Goal: Transaction & Acquisition: Purchase product/service

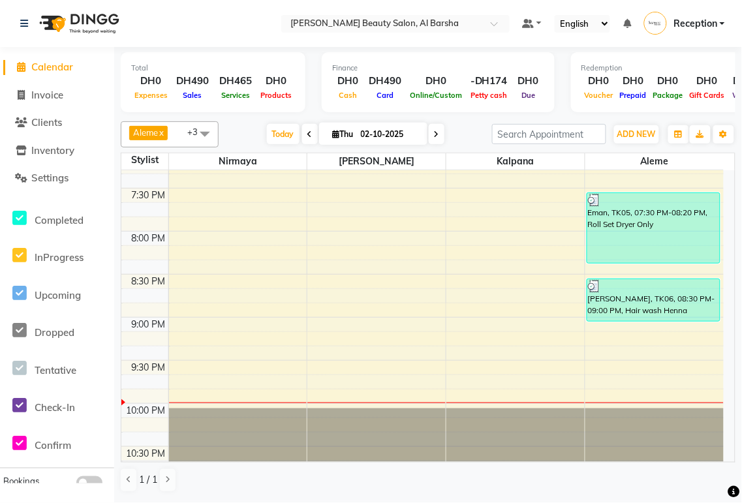
scroll to position [918, 0]
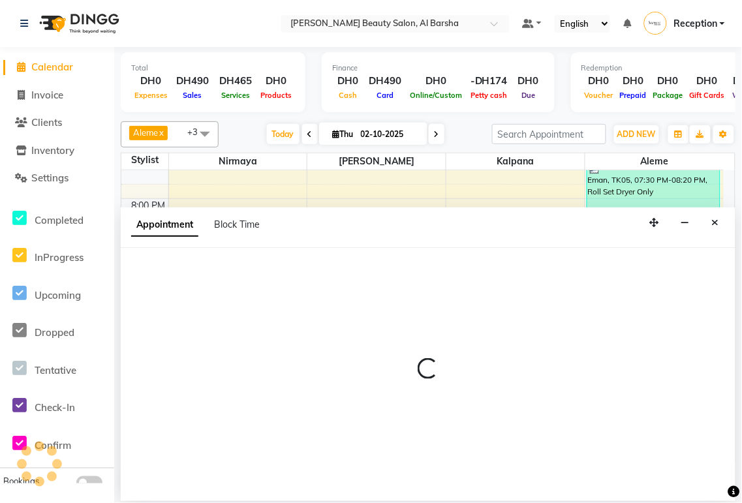
select select "92710"
select select "1305"
select select "tentative"
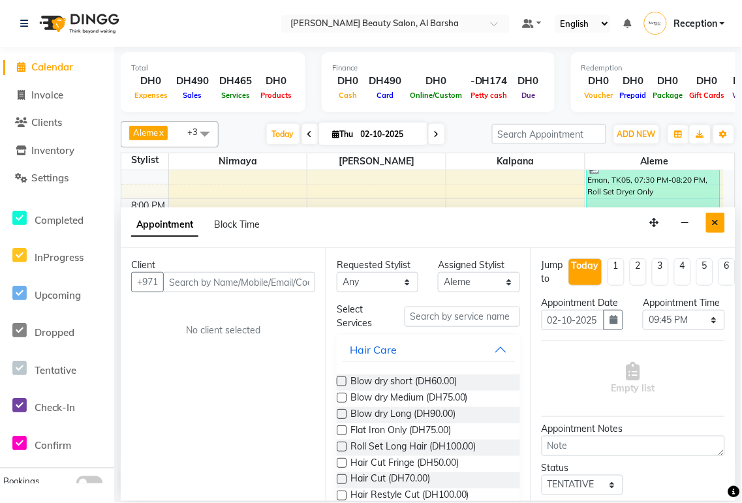
click at [716, 218] on icon "Close" at bounding box center [715, 222] width 7 height 9
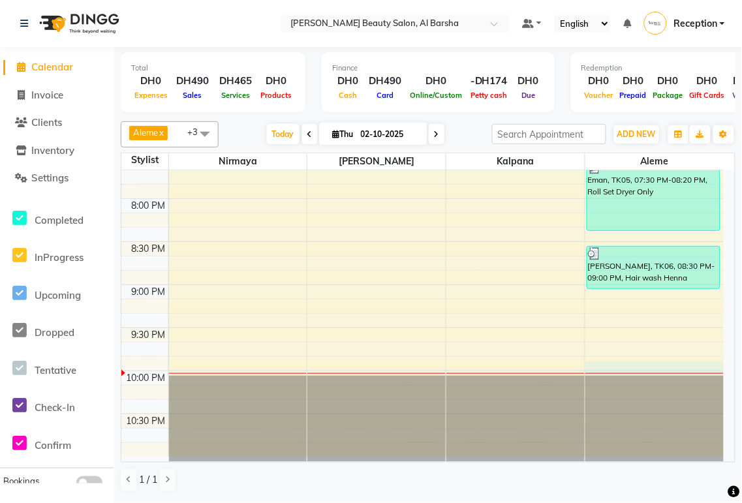
select select "92710"
select select "1305"
select select "tentative"
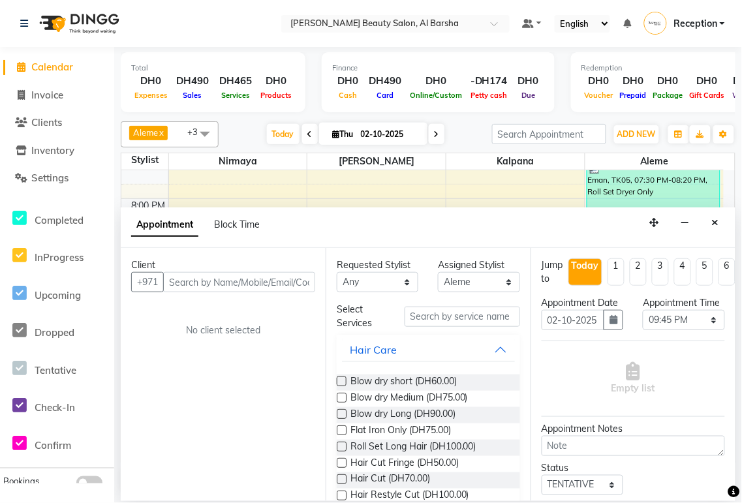
type input "0"
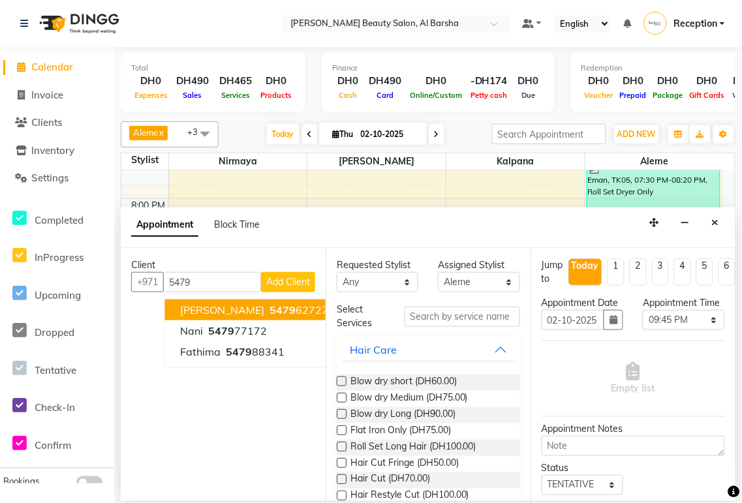
click at [274, 308] on button "[PERSON_NAME] 5479 62727" at bounding box center [254, 309] width 179 height 21
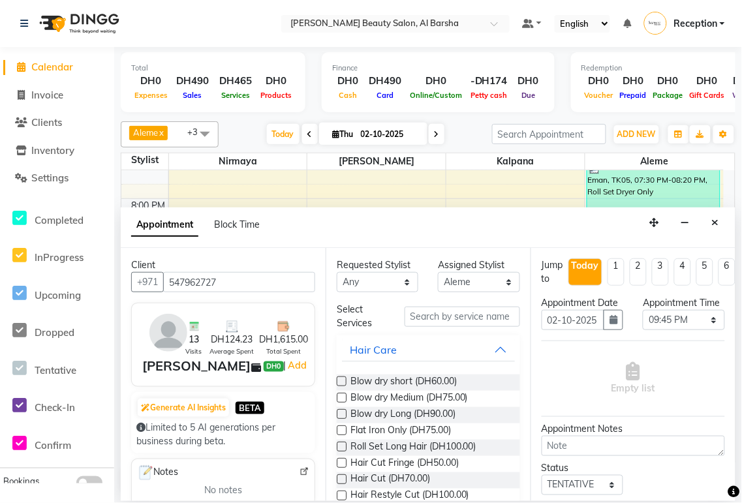
type input "547962727"
click at [729, 237] on div "Appointment Block Time" at bounding box center [428, 227] width 614 height 40
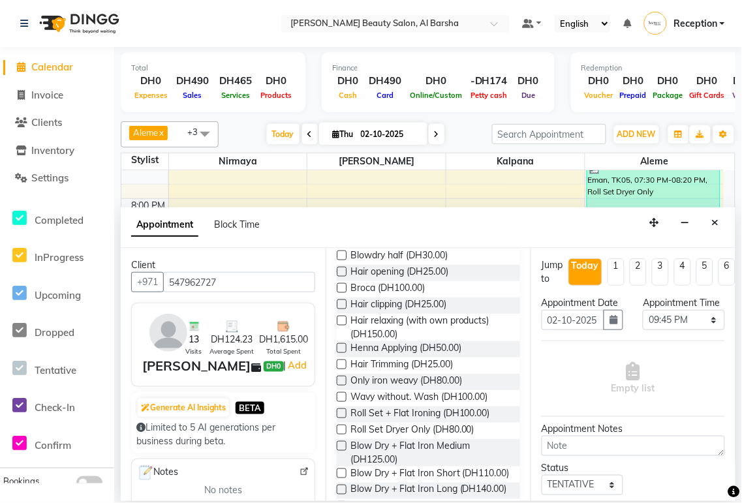
scroll to position [405, 0]
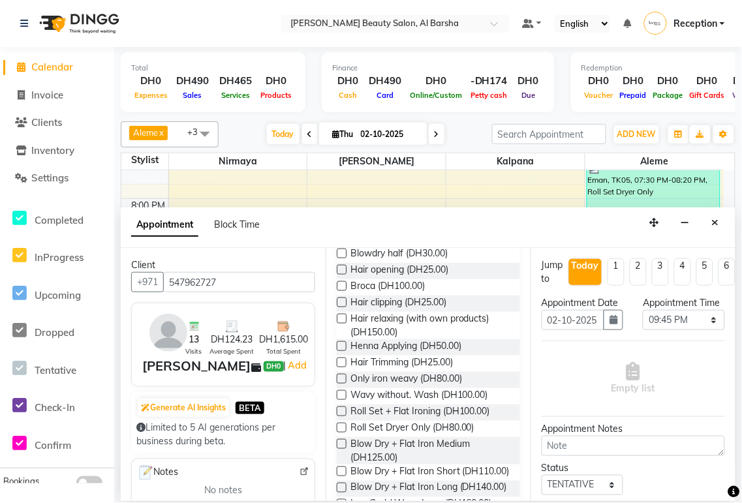
click at [343, 415] on label at bounding box center [342, 411] width 10 height 10
click at [343, 415] on input "checkbox" at bounding box center [341, 412] width 8 height 8
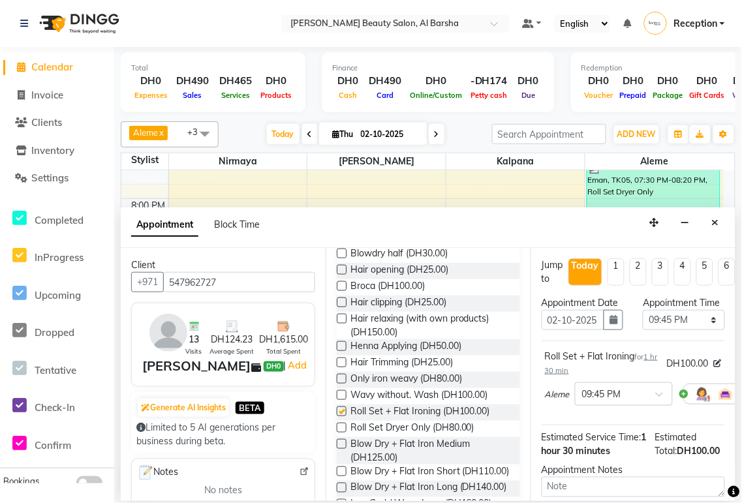
checkbox input "false"
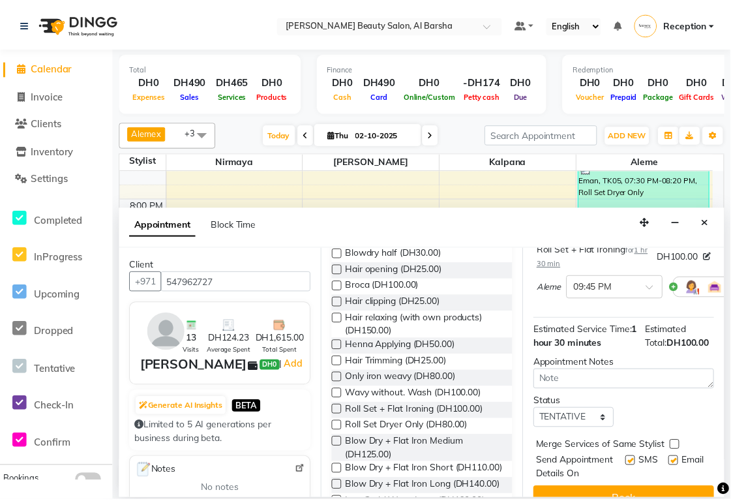
scroll to position [180, 0]
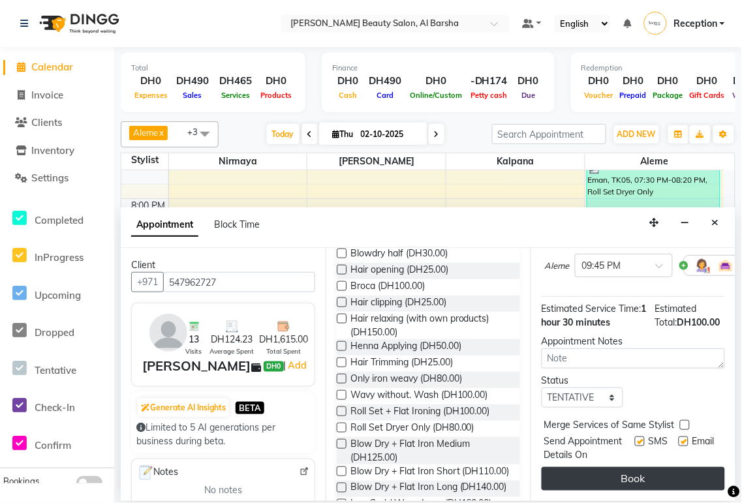
click at [641, 474] on button "Book" at bounding box center [632, 478] width 183 height 23
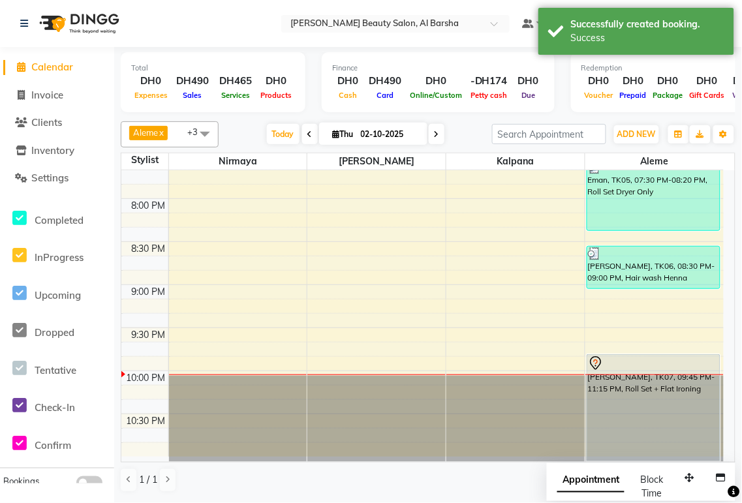
click at [635, 372] on div "[PERSON_NAME], TK07, 09:45 PM-11:15 PM, Roll Set + Flat Ironing" at bounding box center [653, 408] width 132 height 106
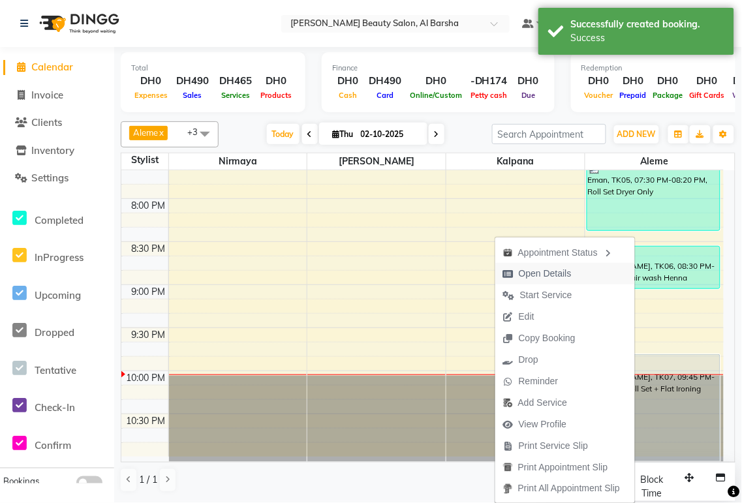
click at [546, 274] on span "Open Details" at bounding box center [545, 274] width 53 height 14
select select "7"
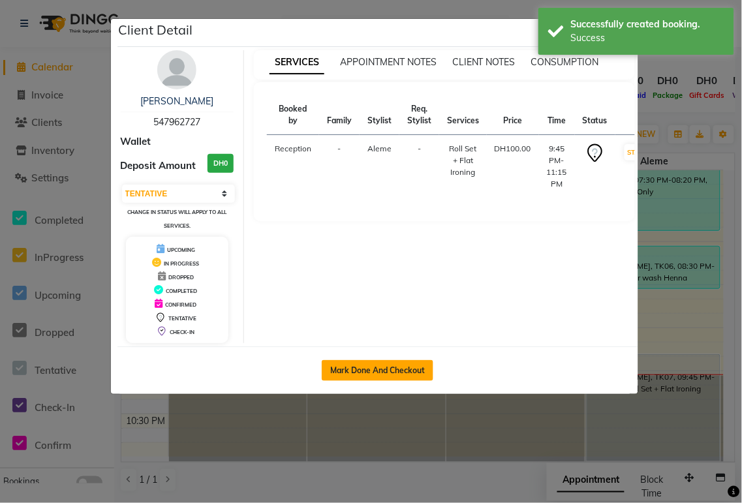
click at [372, 375] on button "Mark Done And Checkout" at bounding box center [378, 370] width 112 height 21
select select "service"
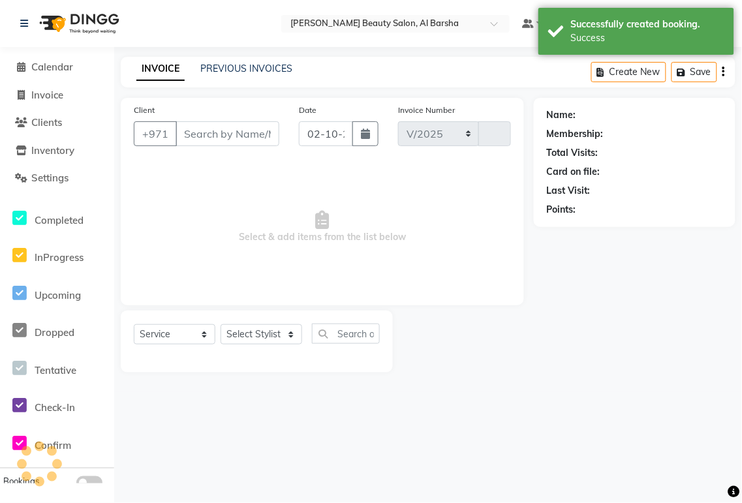
select select "5166"
type input "0058"
type input "547962727"
select select "92710"
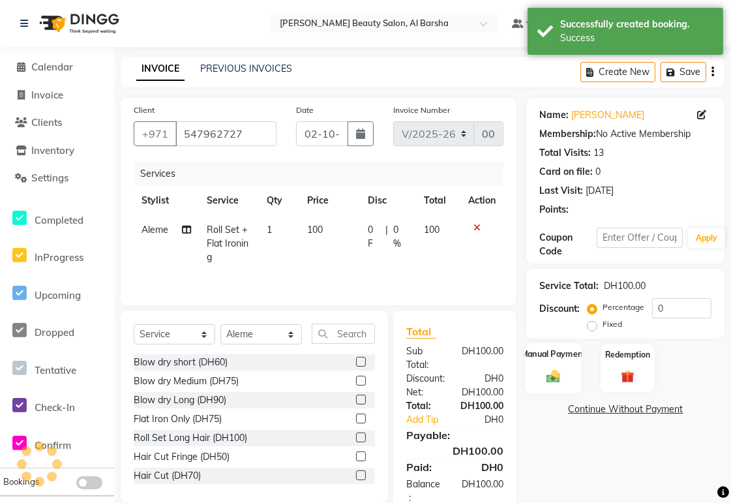
click at [548, 370] on img at bounding box center [554, 377] width 22 height 16
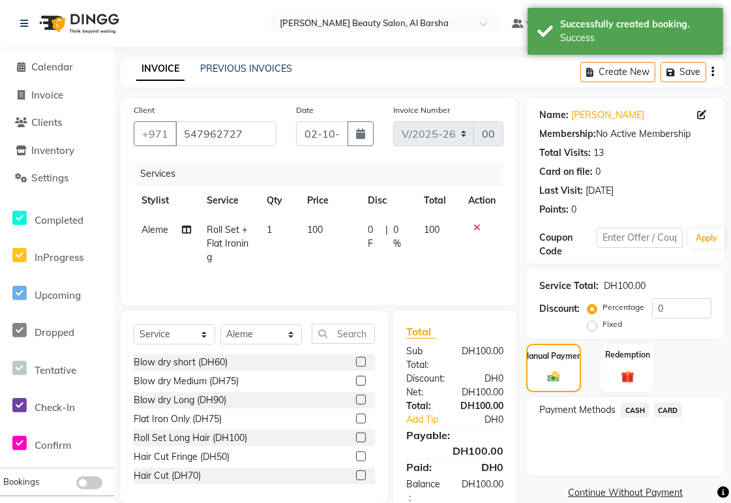
click at [672, 412] on span "CARD" at bounding box center [668, 409] width 28 height 15
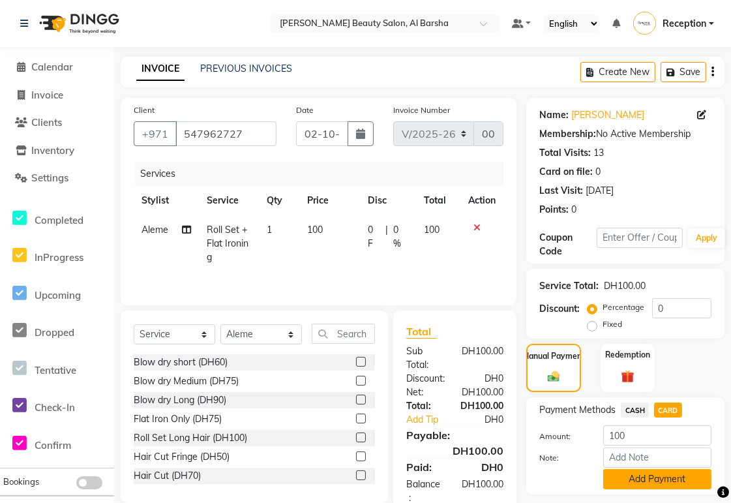
click at [666, 481] on button "Add Payment" at bounding box center [657, 479] width 108 height 20
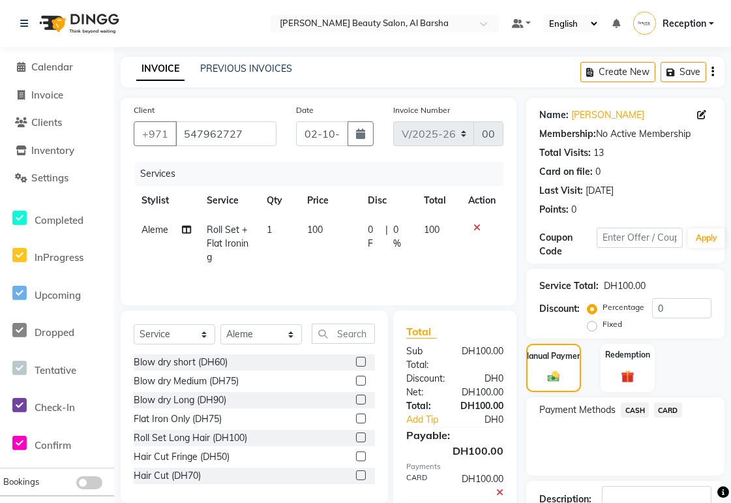
click at [699, 440] on div "Payment Methods CASH CARD" at bounding box center [625, 436] width 198 height 78
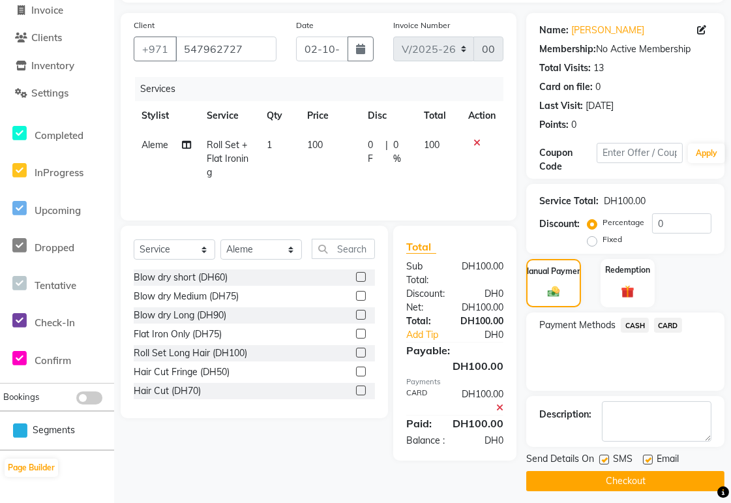
scroll to position [93, 0]
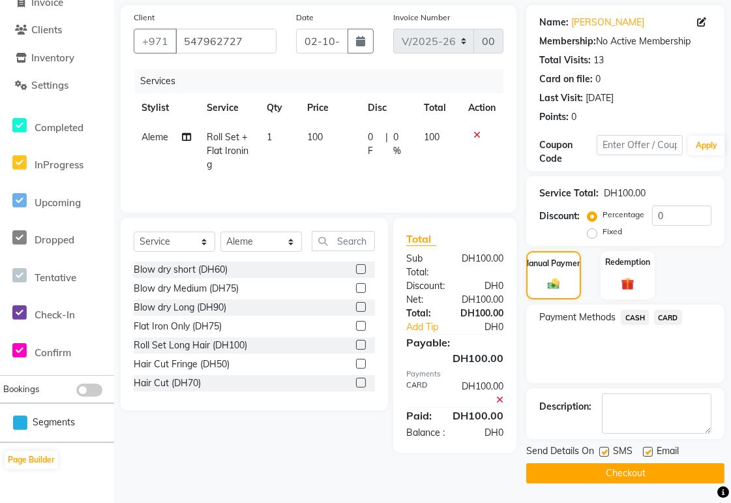
click at [633, 480] on button "Checkout" at bounding box center [625, 473] width 198 height 20
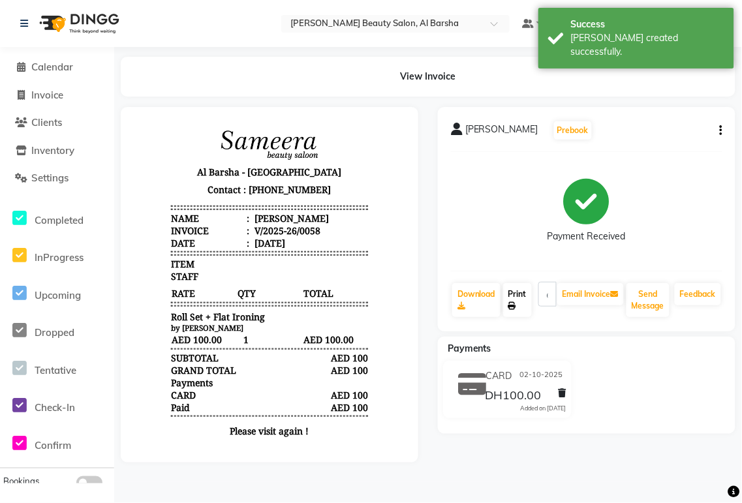
click at [519, 304] on link "Print" at bounding box center [517, 300] width 29 height 34
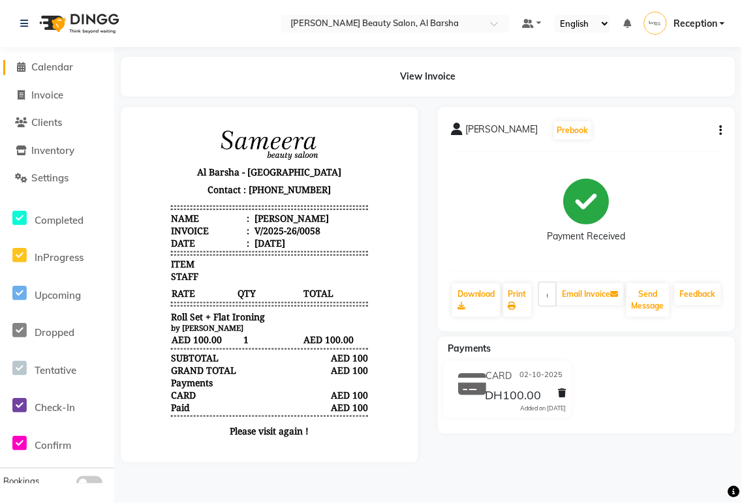
click at [55, 68] on span "Calendar" at bounding box center [52, 67] width 42 height 12
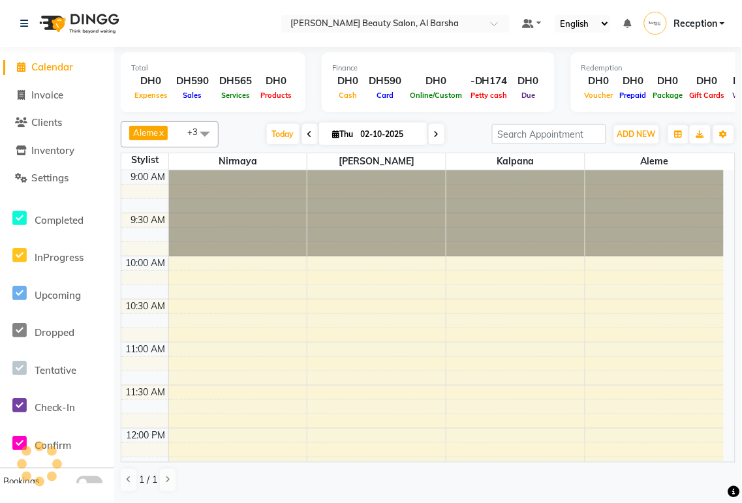
scroll to position [894, 0]
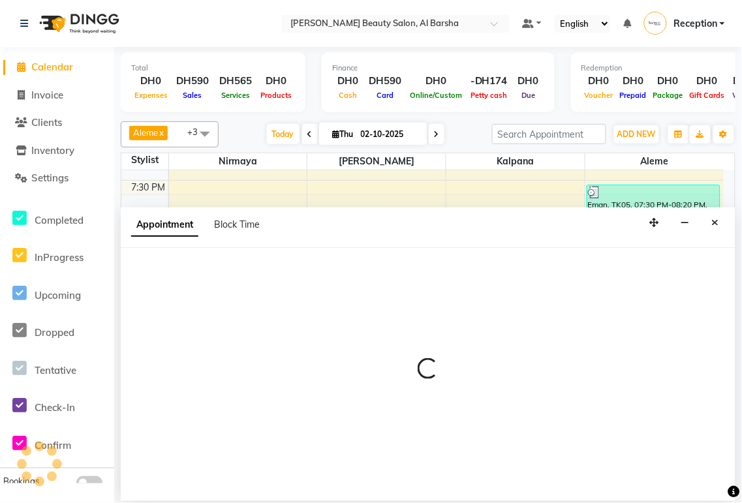
select select "92708"
select select "1305"
select select "tentative"
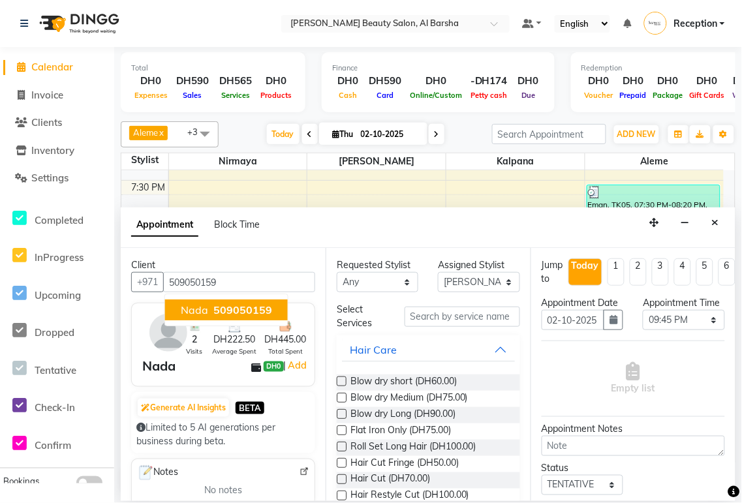
click at [248, 315] on span "509050159" at bounding box center [242, 309] width 59 height 13
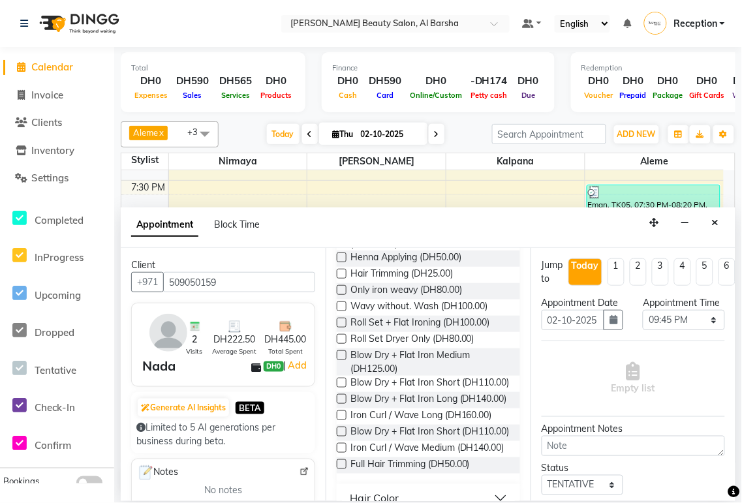
scroll to position [493, 0]
type input "509050159"
click at [342, 355] on label at bounding box center [342, 356] width 10 height 10
click at [342, 355] on input "checkbox" at bounding box center [341, 357] width 8 height 8
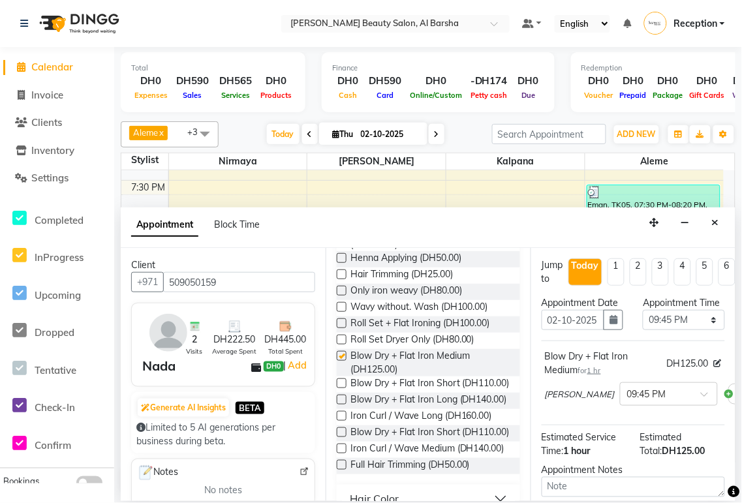
checkbox input "false"
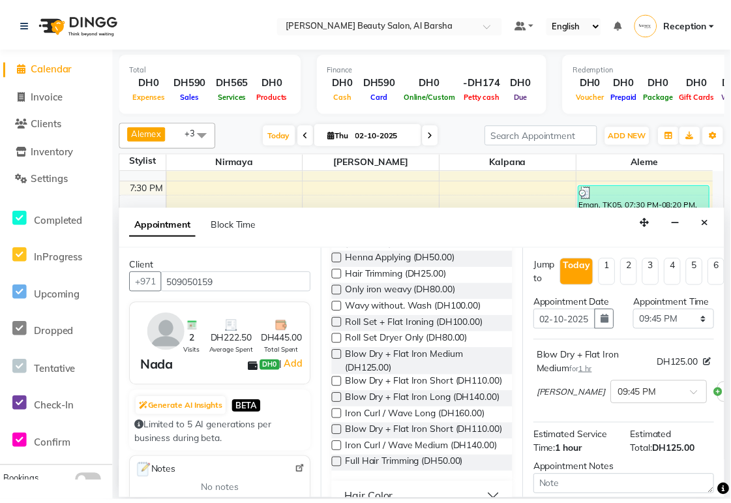
scroll to position [167, 0]
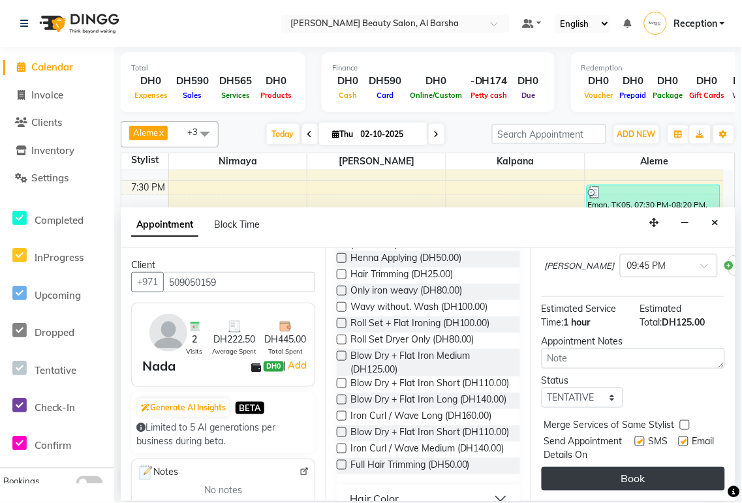
click at [650, 472] on button "Book" at bounding box center [632, 478] width 183 height 23
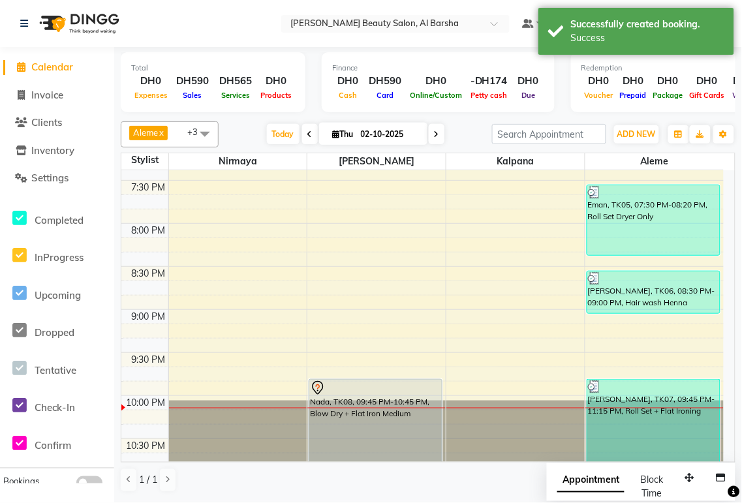
click at [360, 406] on div "Nada, TK08, 09:45 PM-10:45 PM, Blow Dry + Flat Iron Medium" at bounding box center [375, 422] width 132 height 85
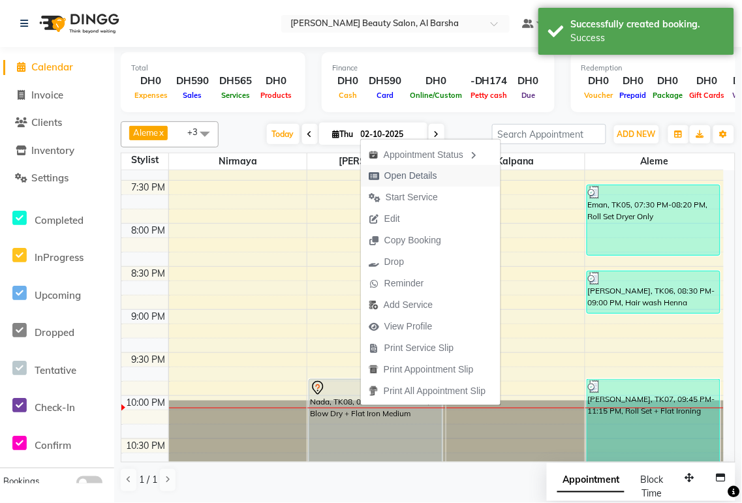
click at [406, 178] on span "Open Details" at bounding box center [410, 176] width 53 height 14
select select "7"
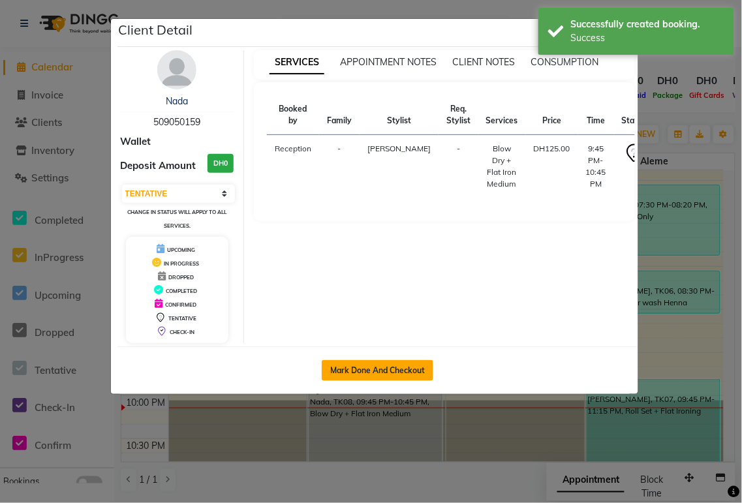
click at [378, 376] on button "Mark Done And Checkout" at bounding box center [378, 370] width 112 height 21
select select "service"
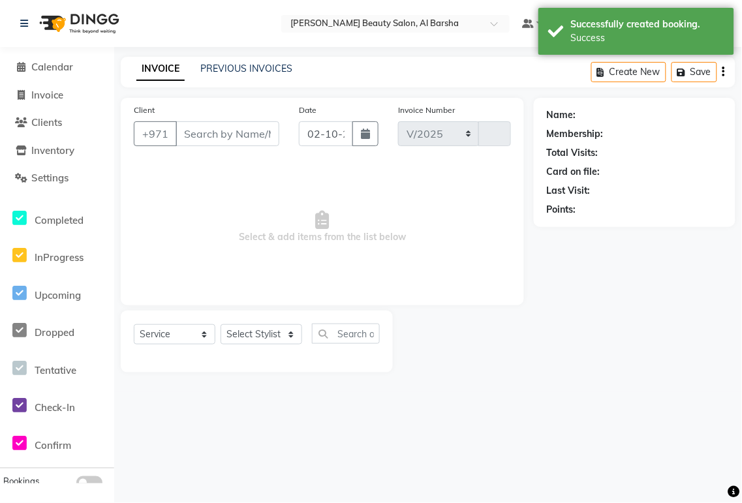
select select "5166"
type input "0059"
type input "509050159"
select select "92708"
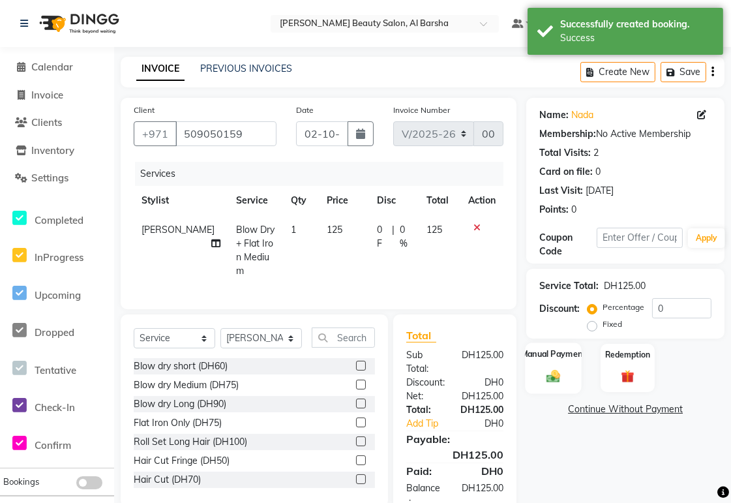
click at [549, 370] on img at bounding box center [554, 377] width 22 height 16
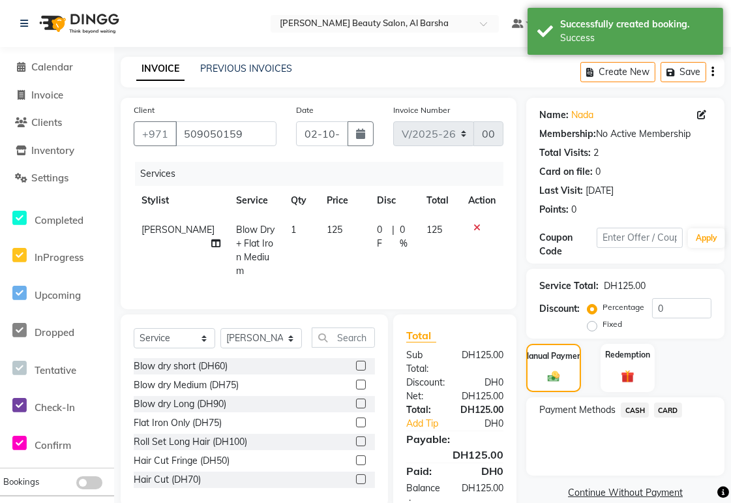
click at [666, 409] on span "CARD" at bounding box center [668, 409] width 28 height 15
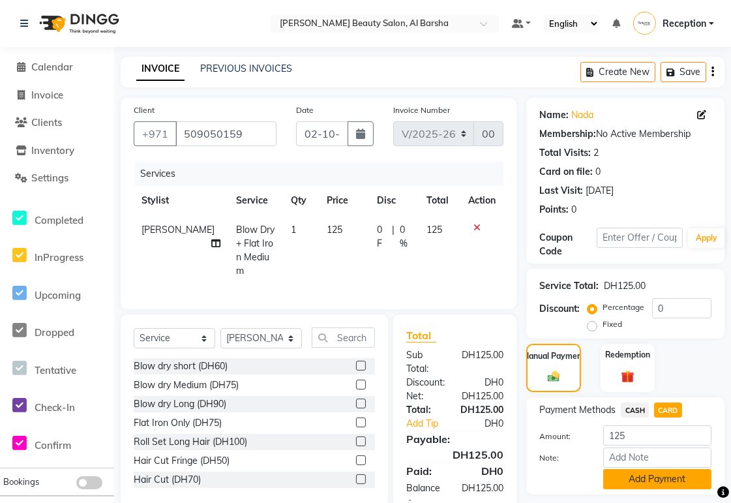
click at [659, 481] on button "Add Payment" at bounding box center [657, 479] width 108 height 20
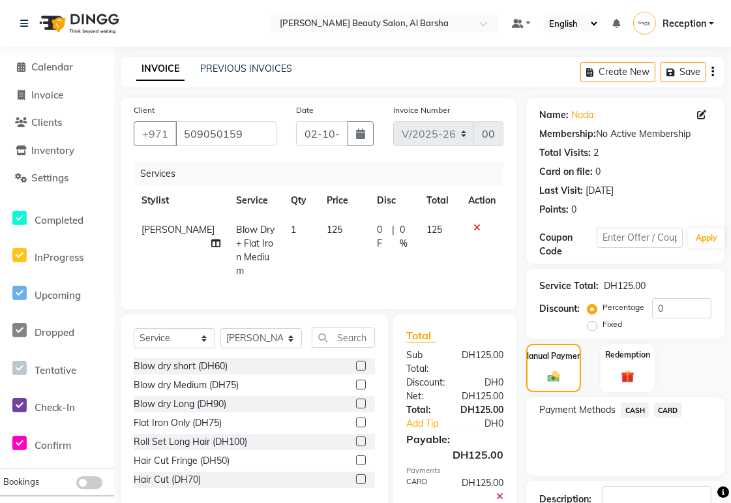
scroll to position [93, 0]
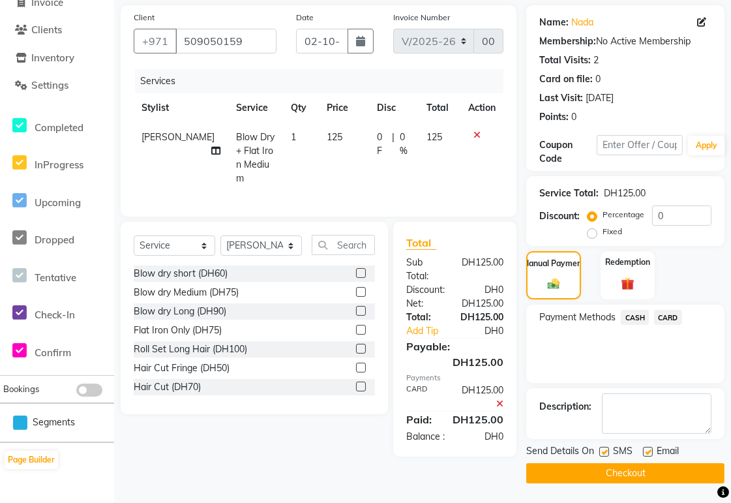
click at [609, 474] on button "Checkout" at bounding box center [625, 473] width 198 height 20
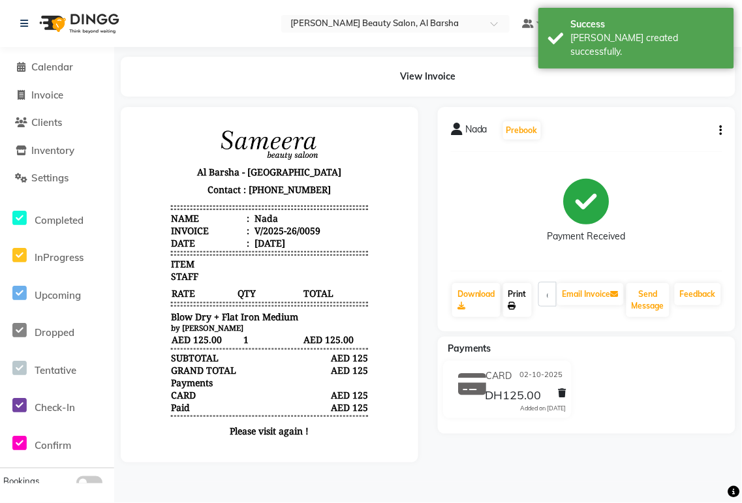
click at [519, 303] on link "Print" at bounding box center [517, 300] width 29 height 34
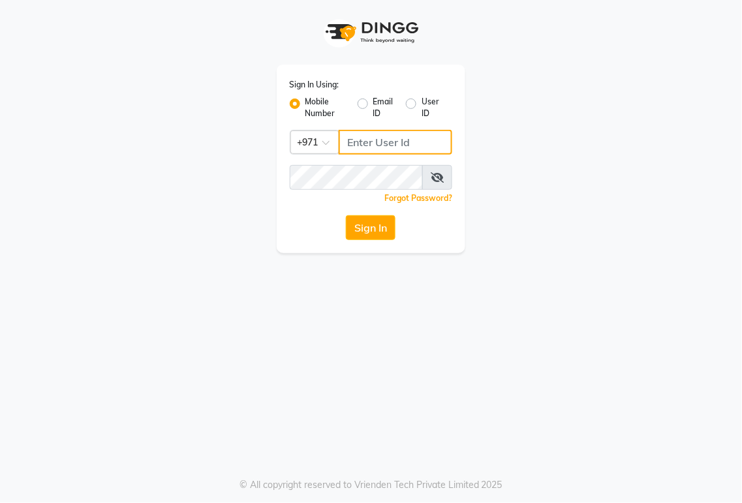
type input "544146079"
click at [361, 235] on button "Sign In" at bounding box center [371, 227] width 50 height 25
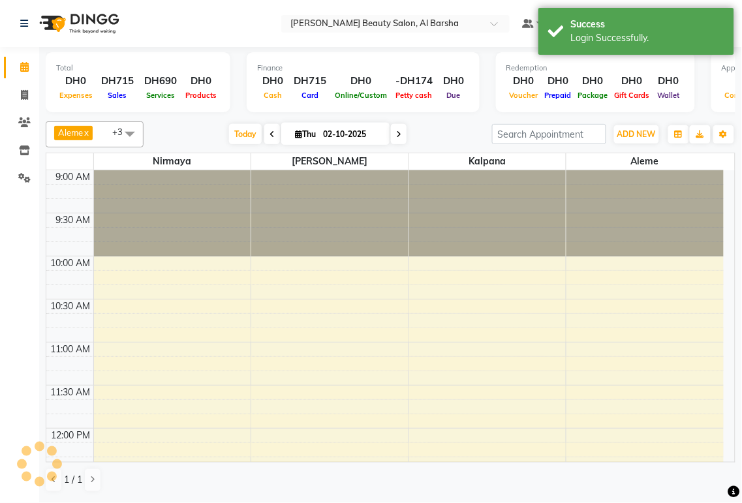
select select "en"
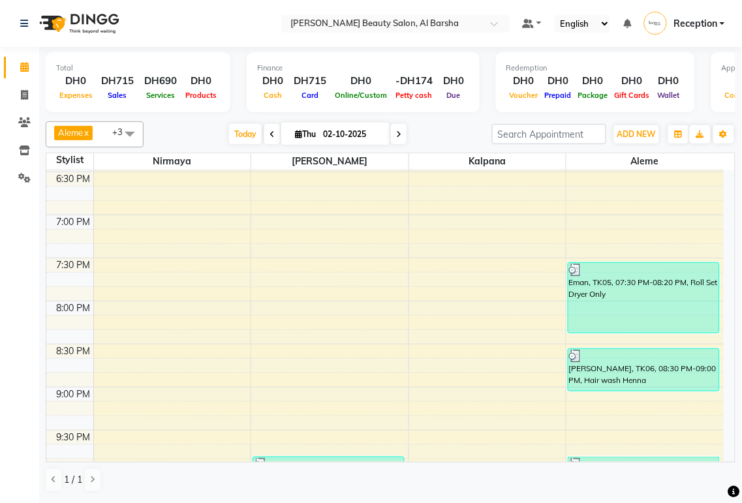
scroll to position [918, 0]
